Goal: Find specific page/section: Find specific page/section

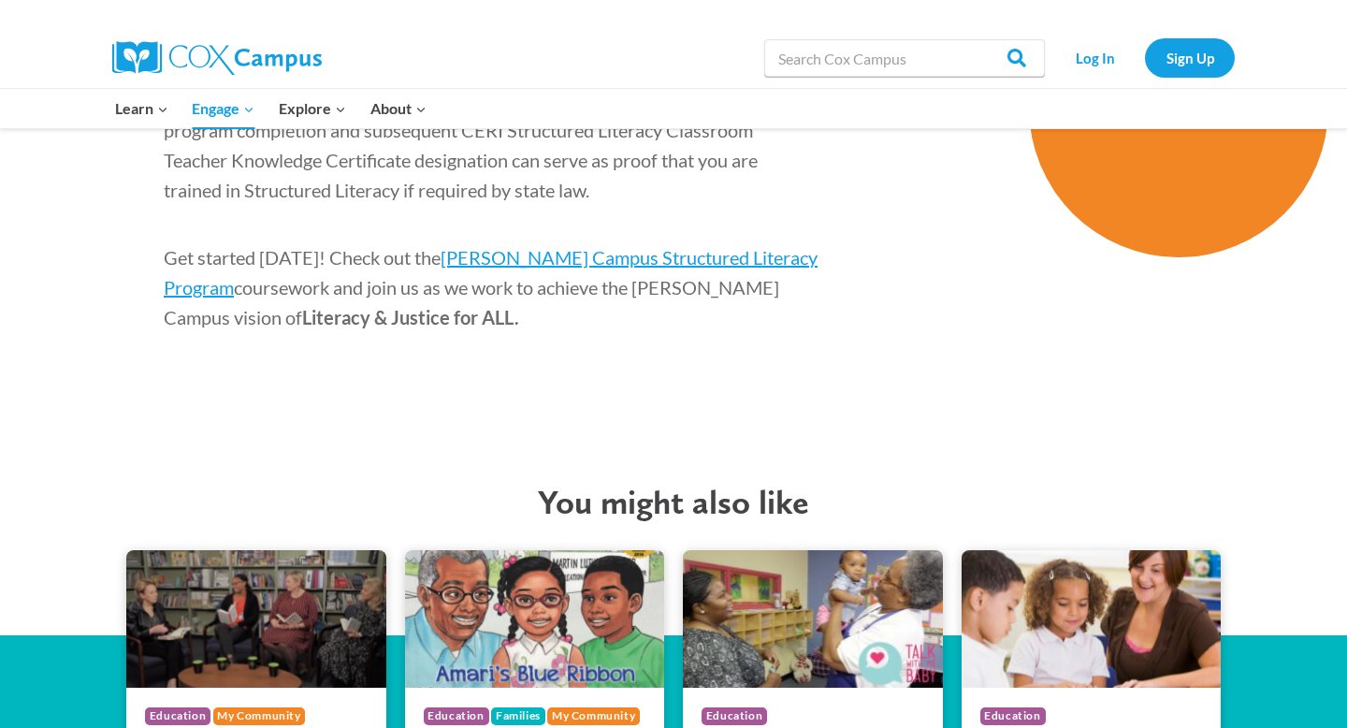
scroll to position [2871, 0]
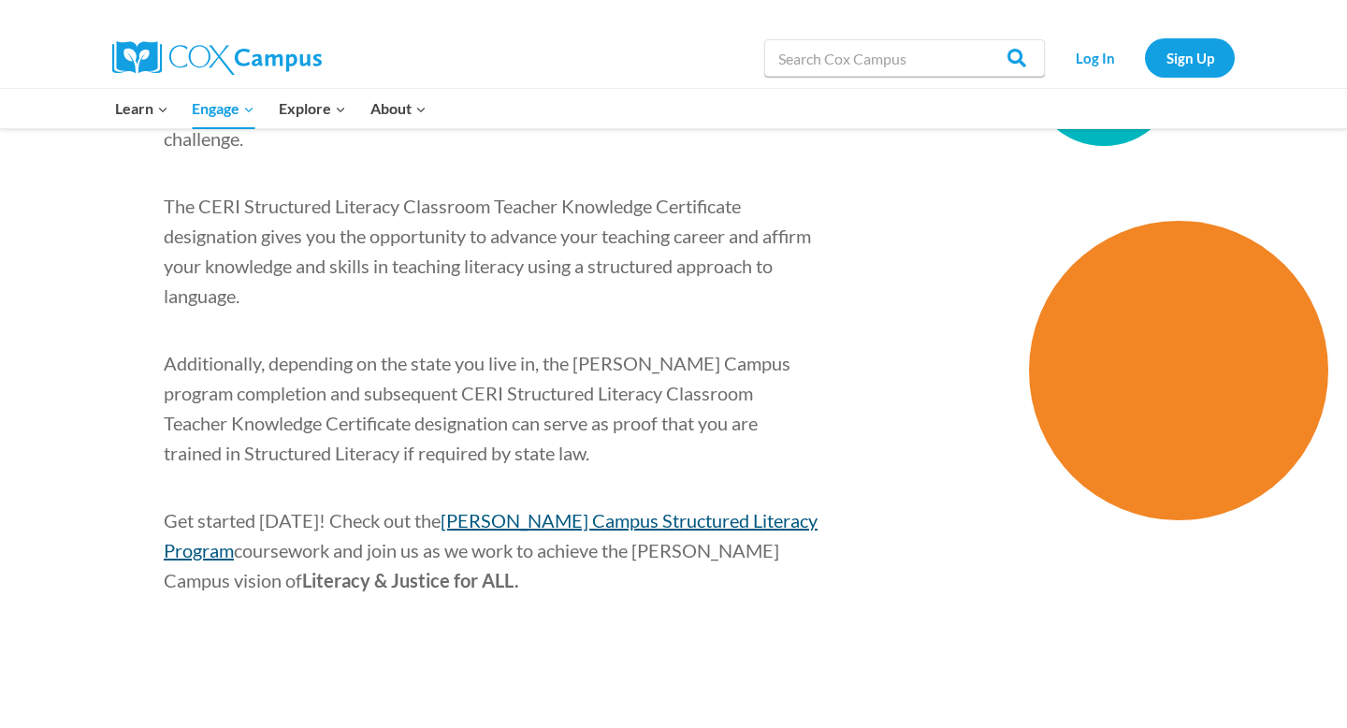
click at [605, 509] on span "[PERSON_NAME] Campus Structured Literacy Program" at bounding box center [491, 535] width 654 height 52
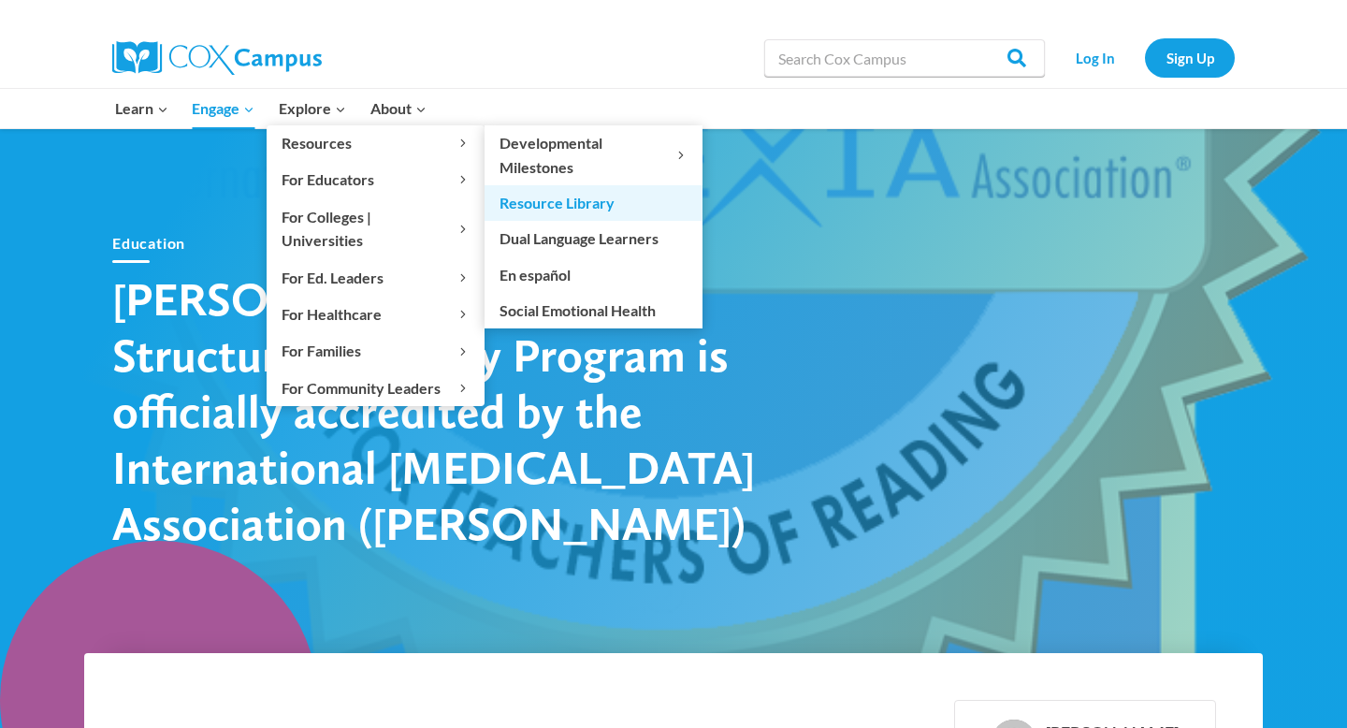
click at [569, 208] on link "Resource Library" at bounding box center [594, 203] width 218 height 36
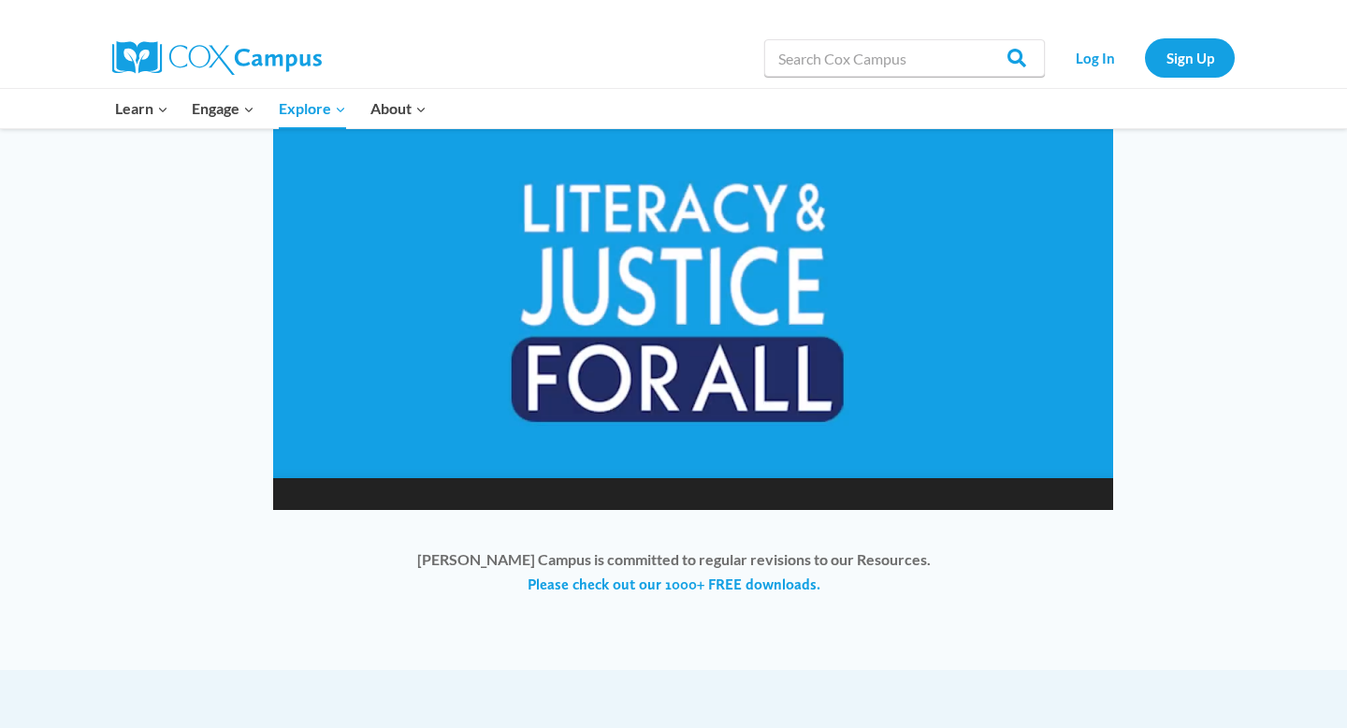
scroll to position [1450, 0]
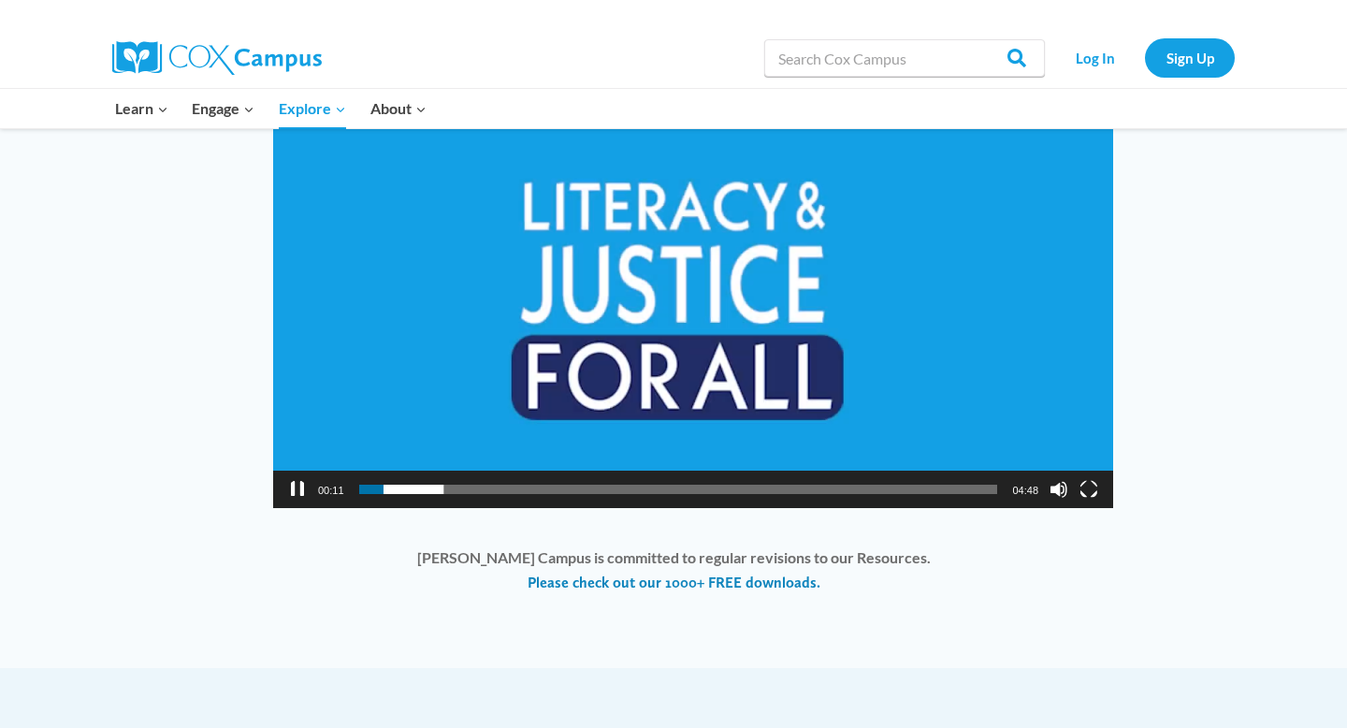
click at [777, 582] on link "Please check out our 1000+ FREE downloads." at bounding box center [674, 583] width 293 height 21
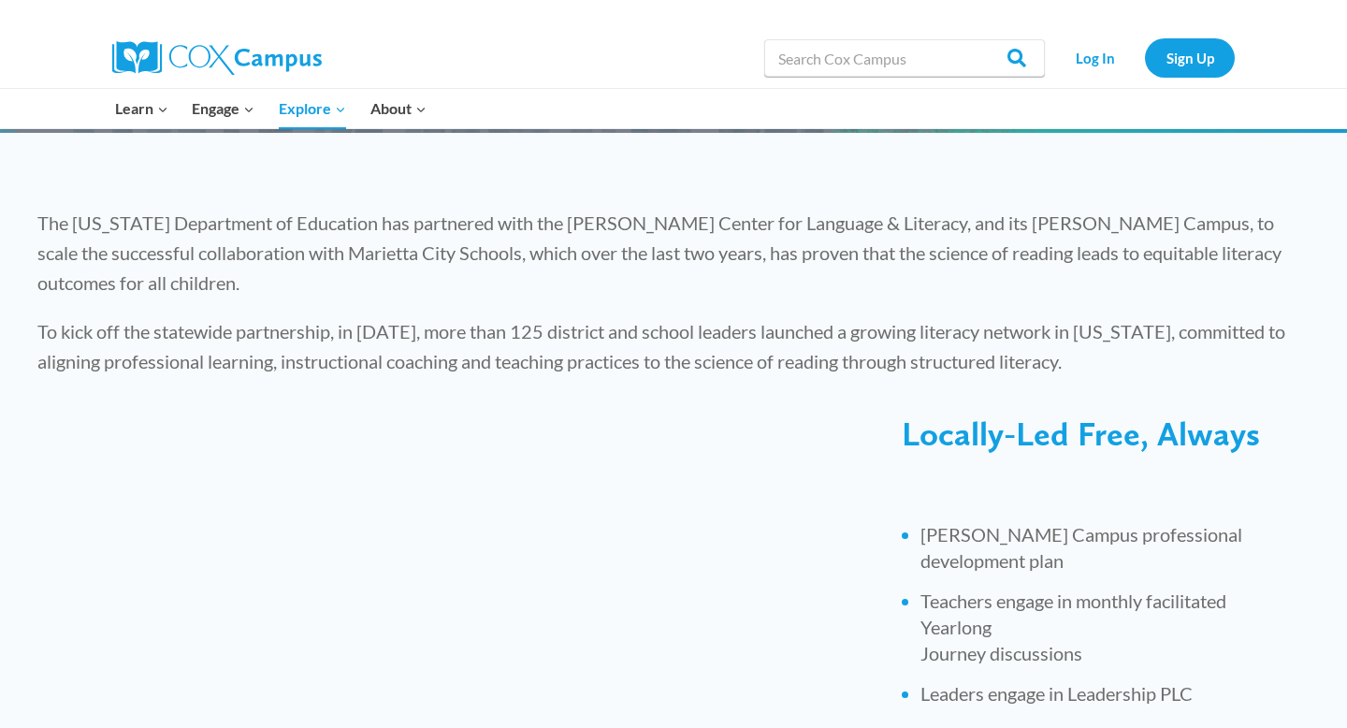
scroll to position [379, 0]
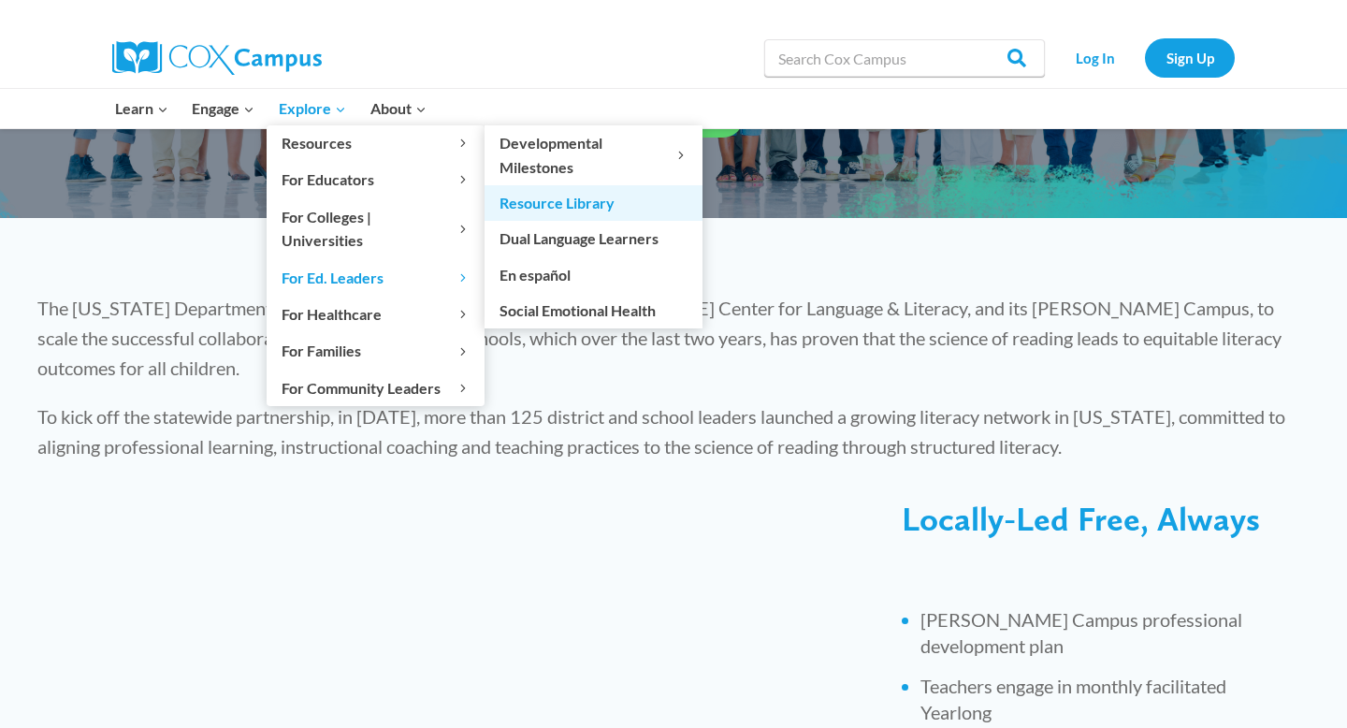
click at [565, 201] on link "Resource Library" at bounding box center [594, 203] width 218 height 36
